Goal: Navigation & Orientation: Find specific page/section

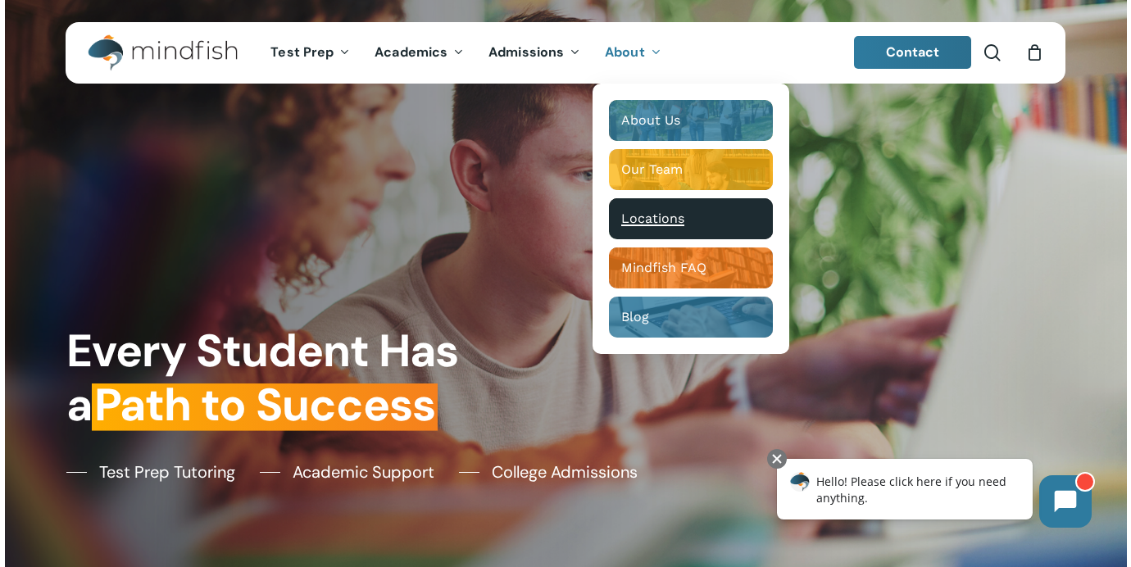
click at [658, 225] on span "Locations" at bounding box center [652, 219] width 63 height 16
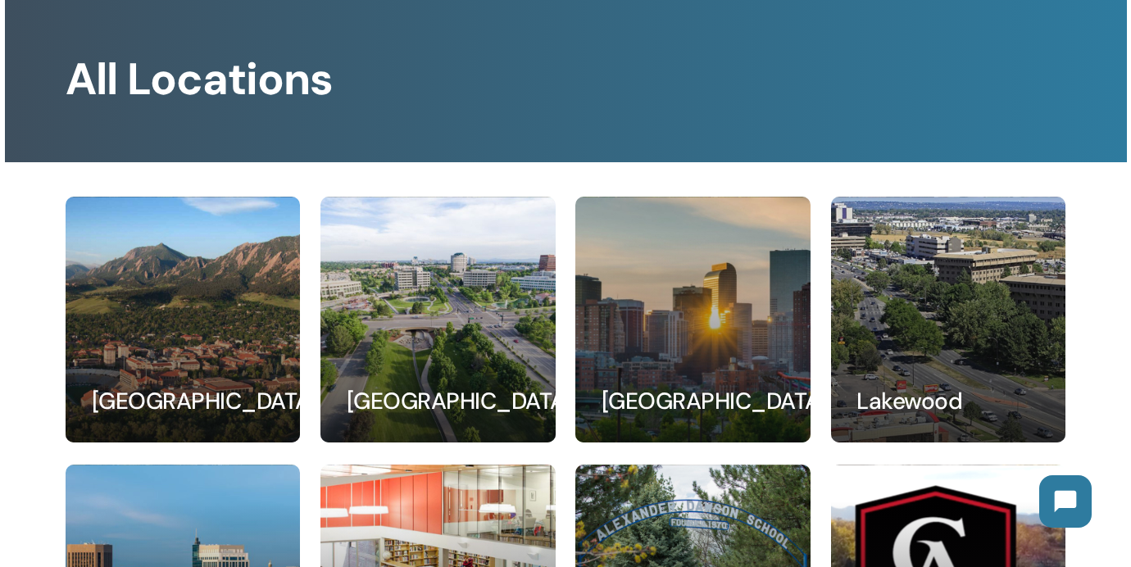
scroll to position [139, 0]
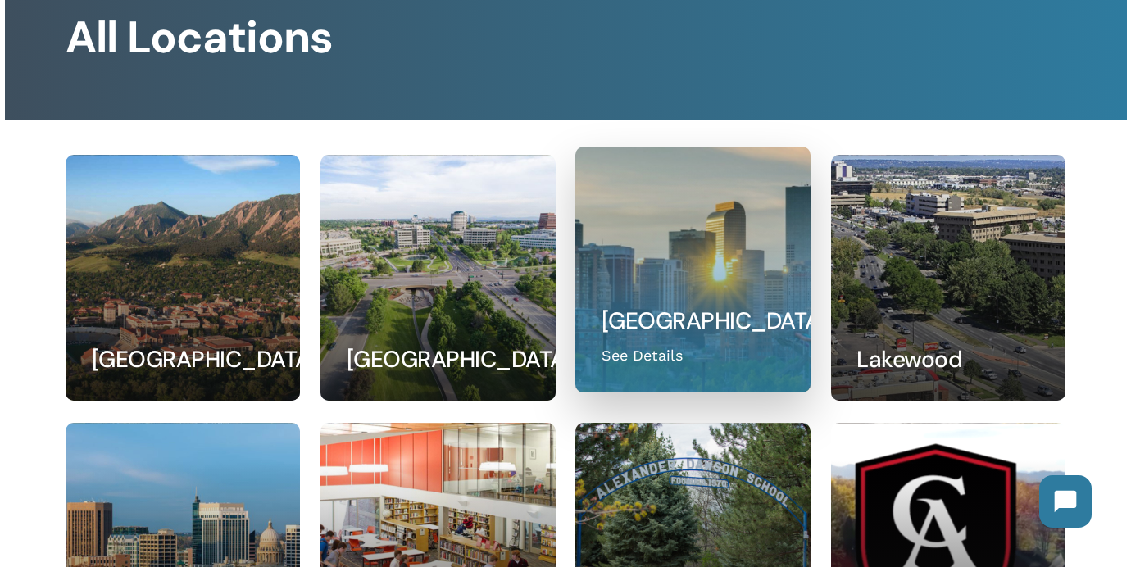
click at [661, 229] on link at bounding box center [692, 270] width 233 height 244
